Goal: Task Accomplishment & Management: Manage account settings

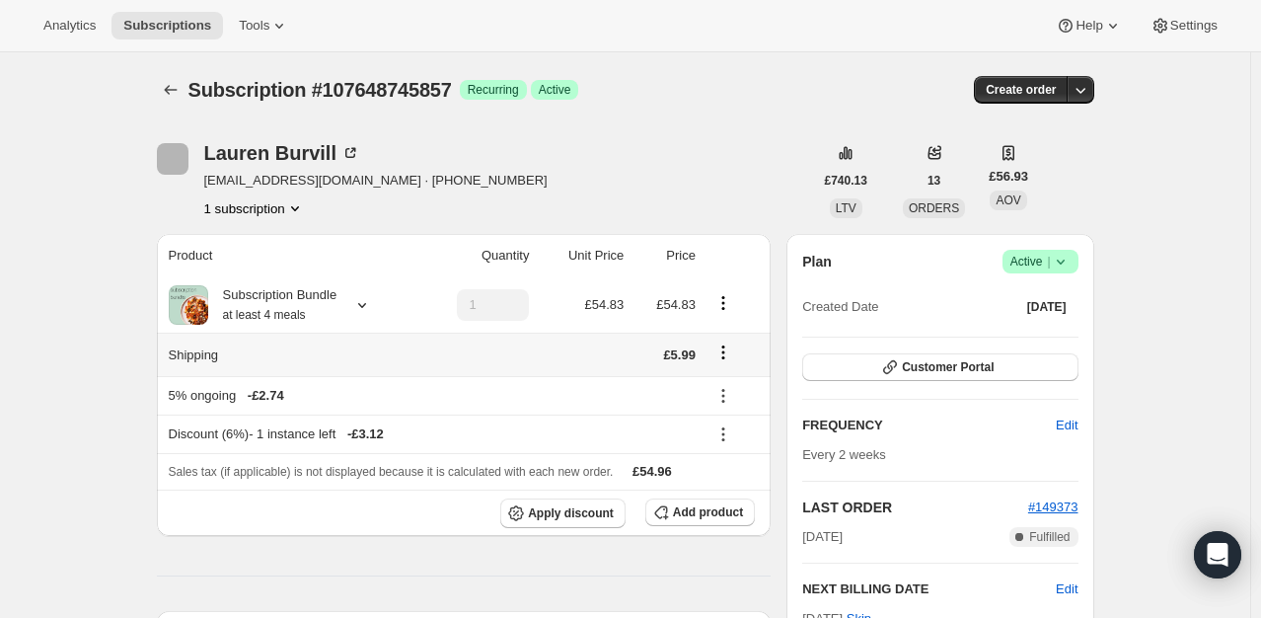
scroll to position [197, 0]
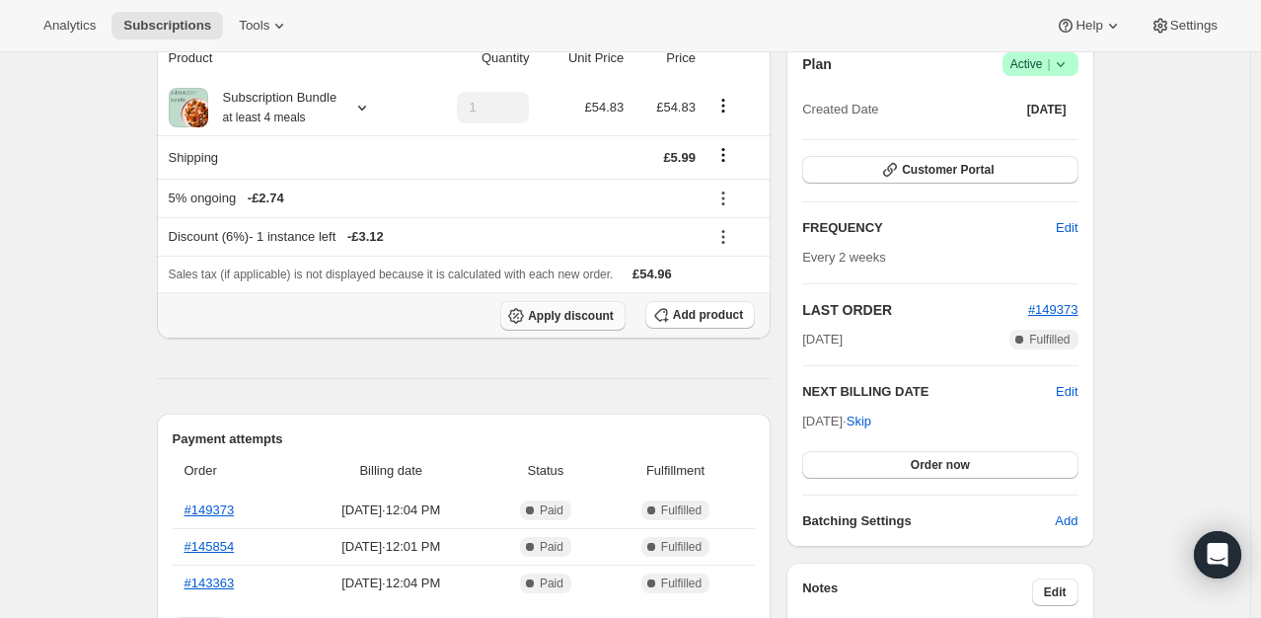
click at [584, 324] on button "Apply discount" at bounding box center [562, 316] width 125 height 30
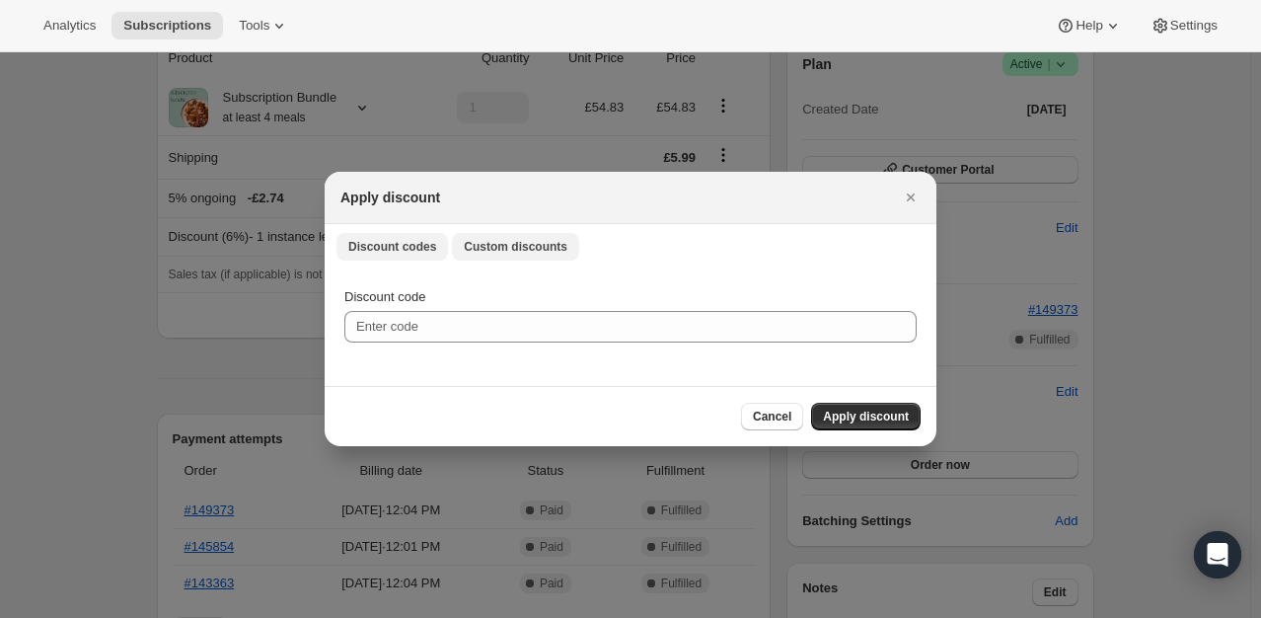
click at [501, 243] on span "Custom discounts" at bounding box center [516, 247] width 104 height 16
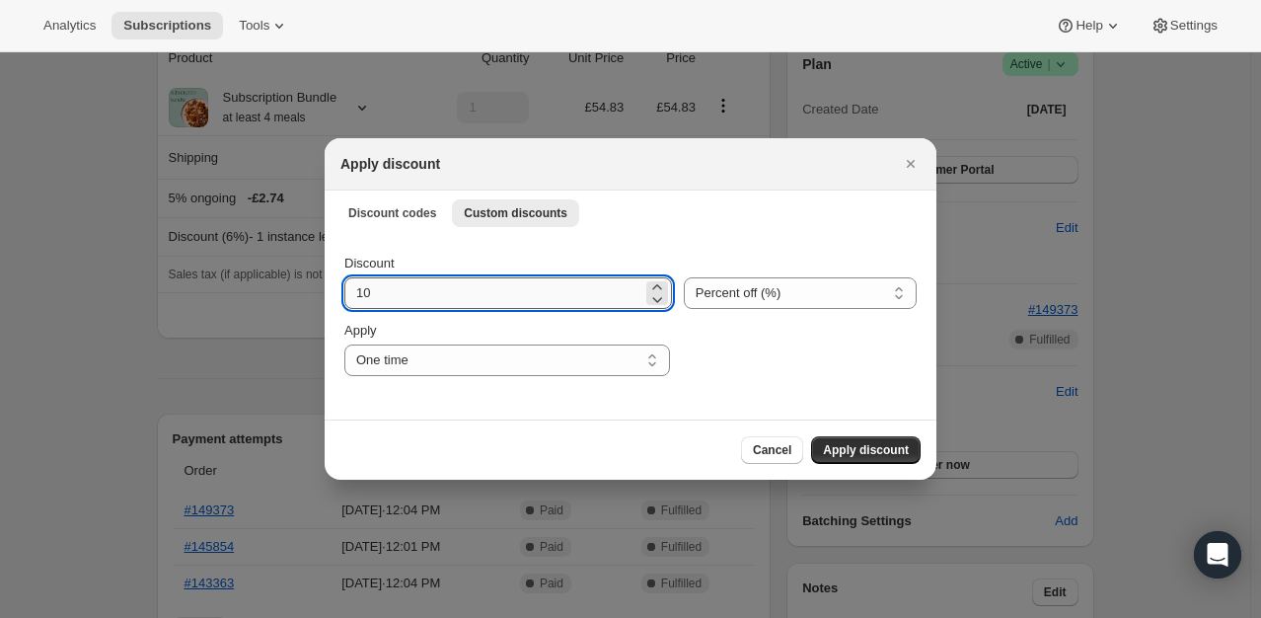
click at [406, 295] on input "10" at bounding box center [493, 293] width 298 height 32
type input "100"
click at [848, 453] on span "Apply discount" at bounding box center [866, 450] width 86 height 16
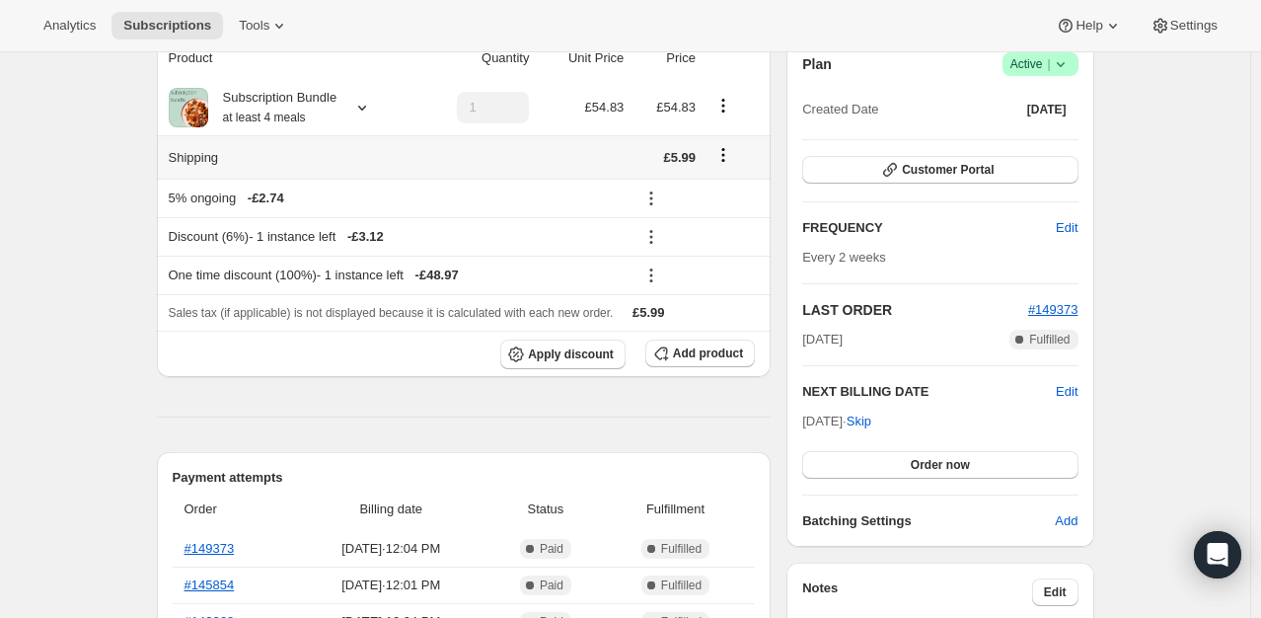
click at [721, 161] on icon "Shipping actions" at bounding box center [723, 155] width 20 height 20
click at [732, 162] on icon "Shipping actions" at bounding box center [723, 155] width 20 height 20
click at [717, 190] on span "Edit shipping rate" at bounding box center [727, 192] width 99 height 15
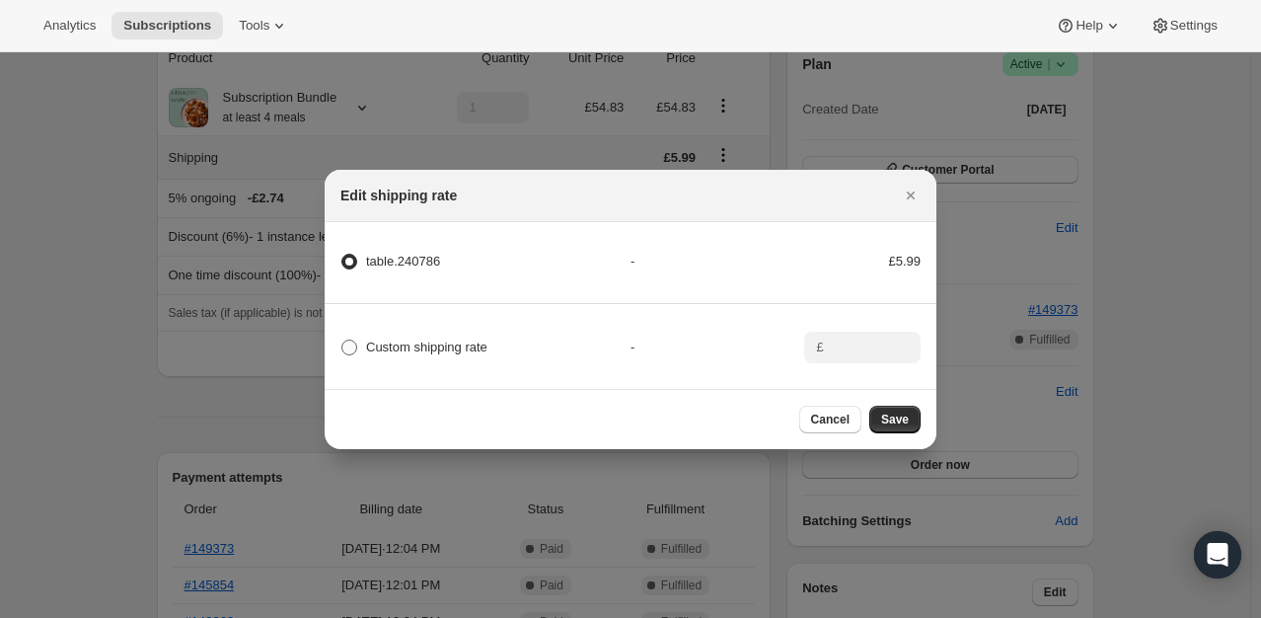
click at [450, 339] on span "Custom shipping rate" at bounding box center [426, 346] width 121 height 15
click at [342, 339] on input "Custom shipping rate" at bounding box center [341, 339] width 1 height 1
radio input "true"
radio input "false"
click at [832, 353] on input ":rf2:" at bounding box center [860, 347] width 61 height 32
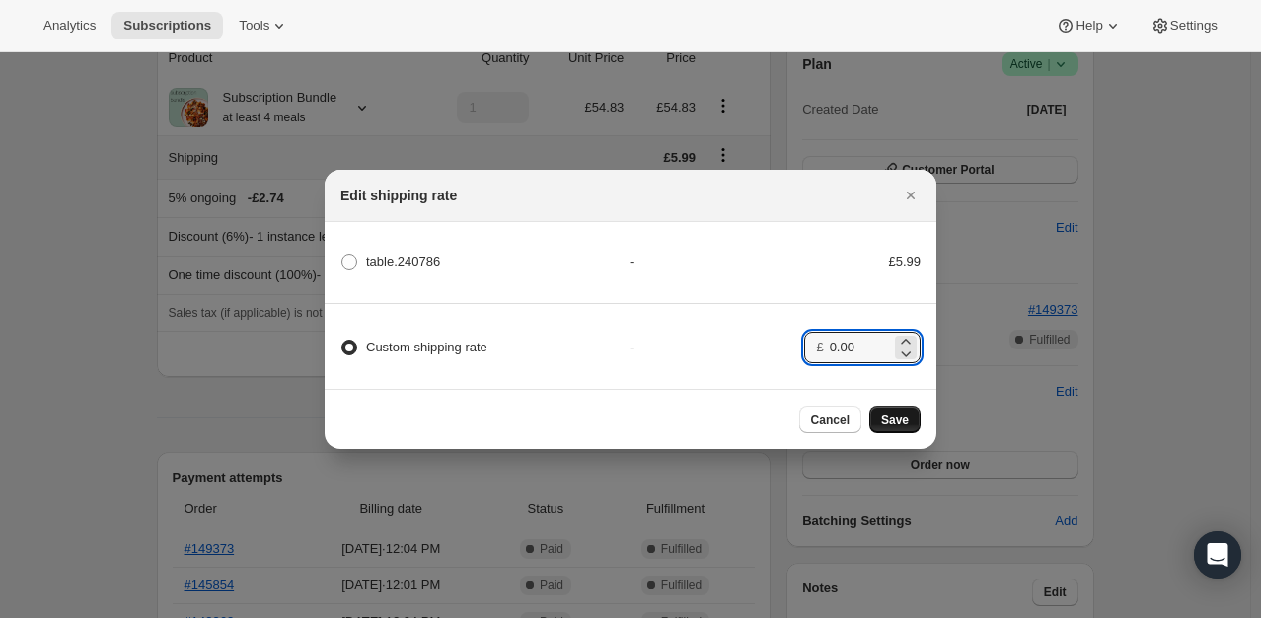
type input "0.00"
click at [903, 423] on span "Save" at bounding box center [895, 419] width 28 height 16
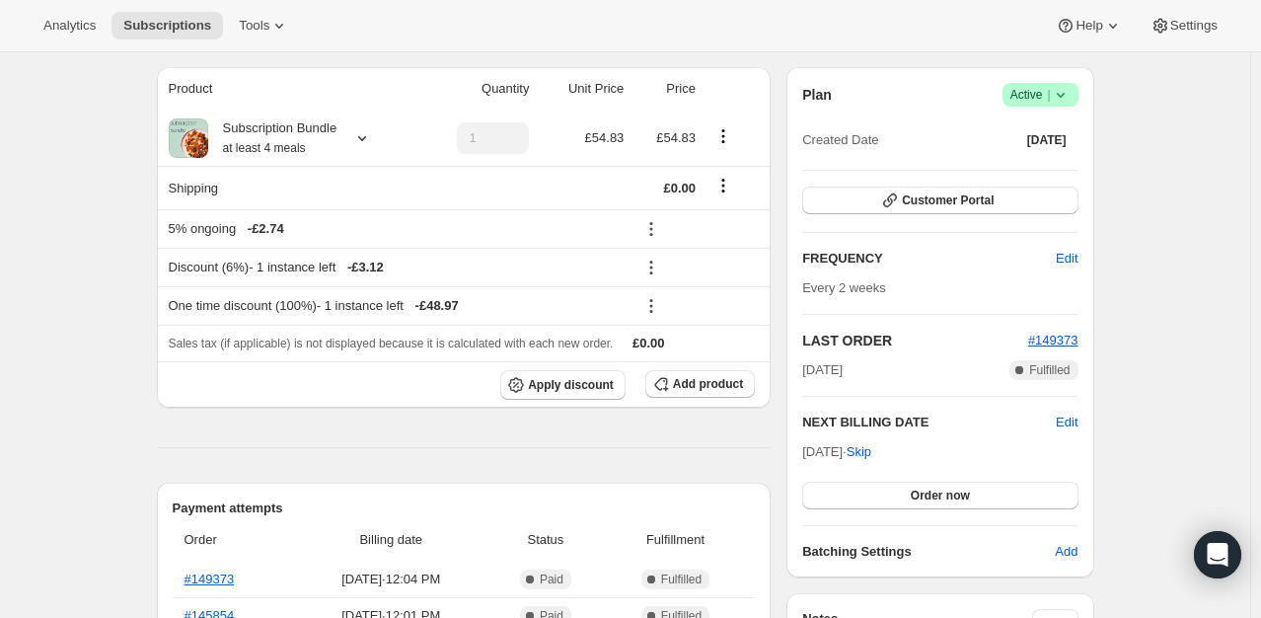
scroll to position [395, 0]
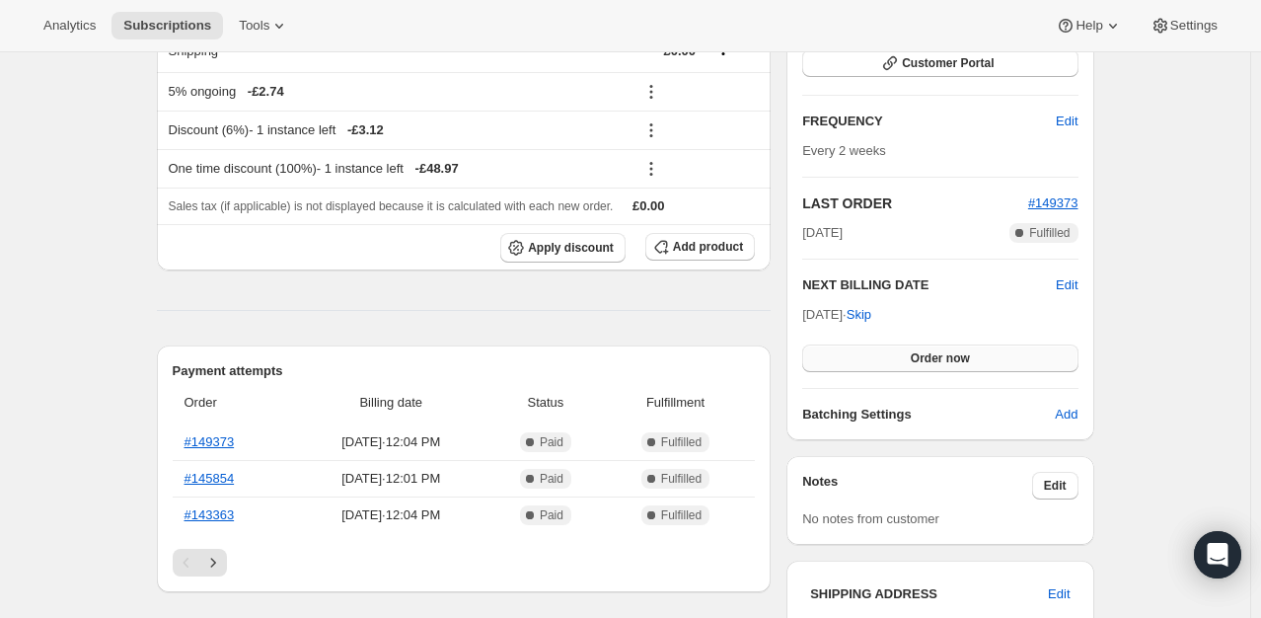
click at [946, 361] on span "Order now" at bounding box center [940, 358] width 59 height 16
click at [946, 361] on span "Click to confirm" at bounding box center [940, 358] width 90 height 16
